Goal: Transaction & Acquisition: Purchase product/service

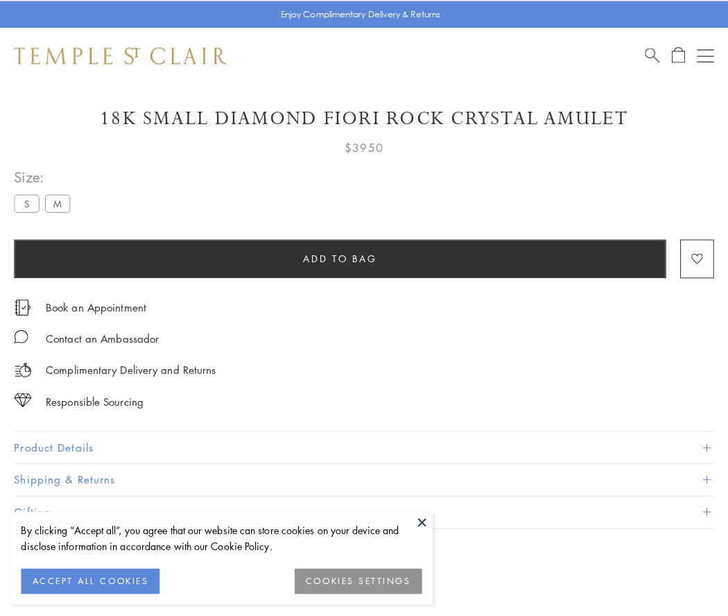
scroll to position [48, 0]
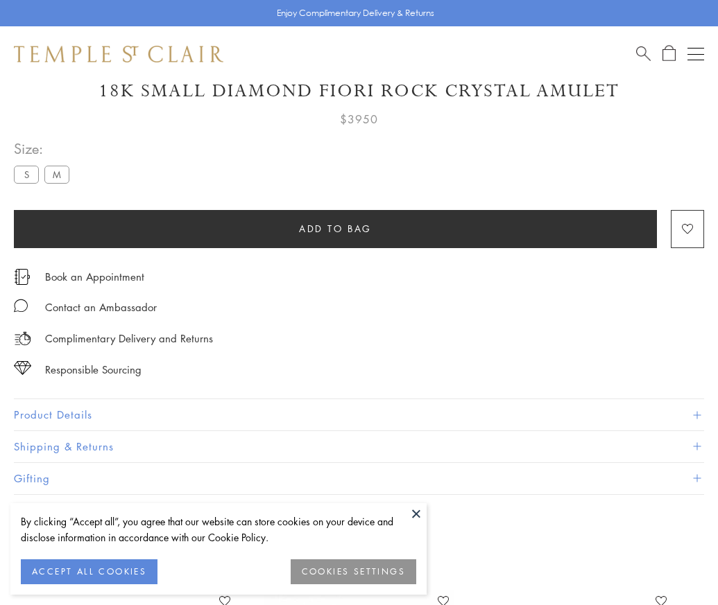
click at [335, 228] on span "Add to bag" at bounding box center [335, 228] width 73 height 15
